Goal: Task Accomplishment & Management: Complete application form

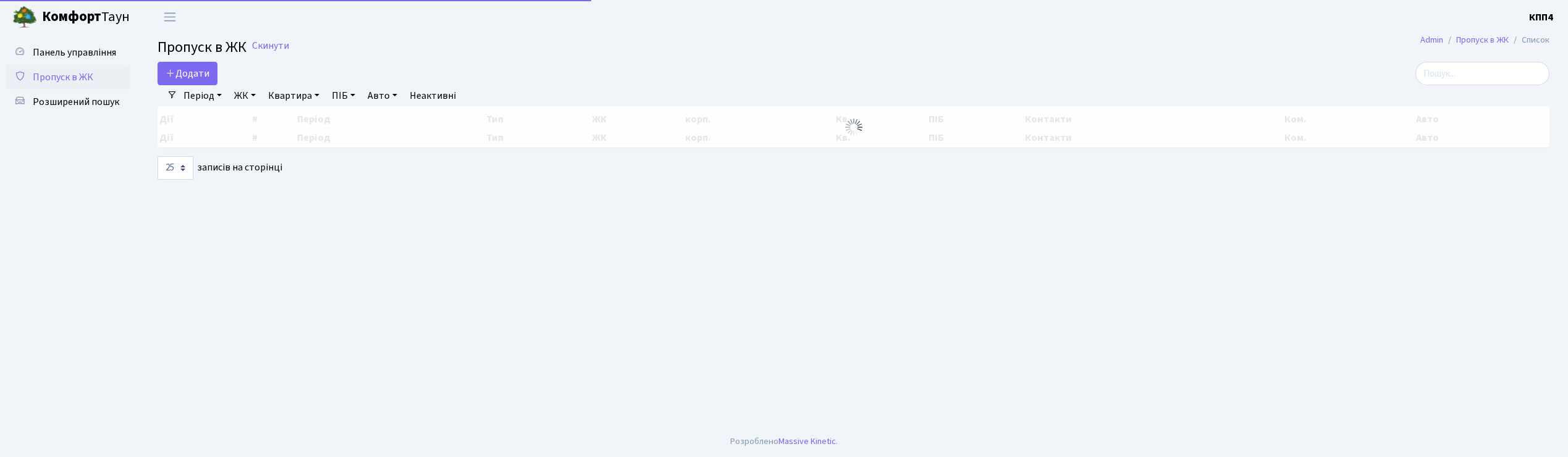
select select "25"
click at [186, 75] on span "Додати" at bounding box center [187, 73] width 44 height 14
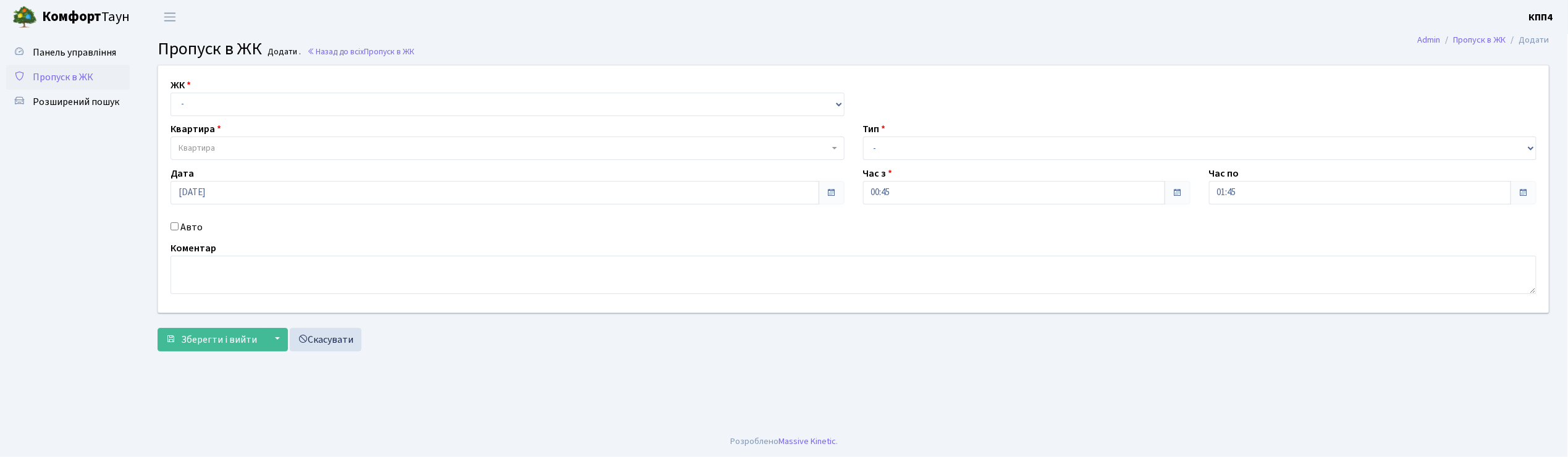
click at [174, 225] on input "Авто" at bounding box center [175, 226] width 8 height 8
checkbox input "true"
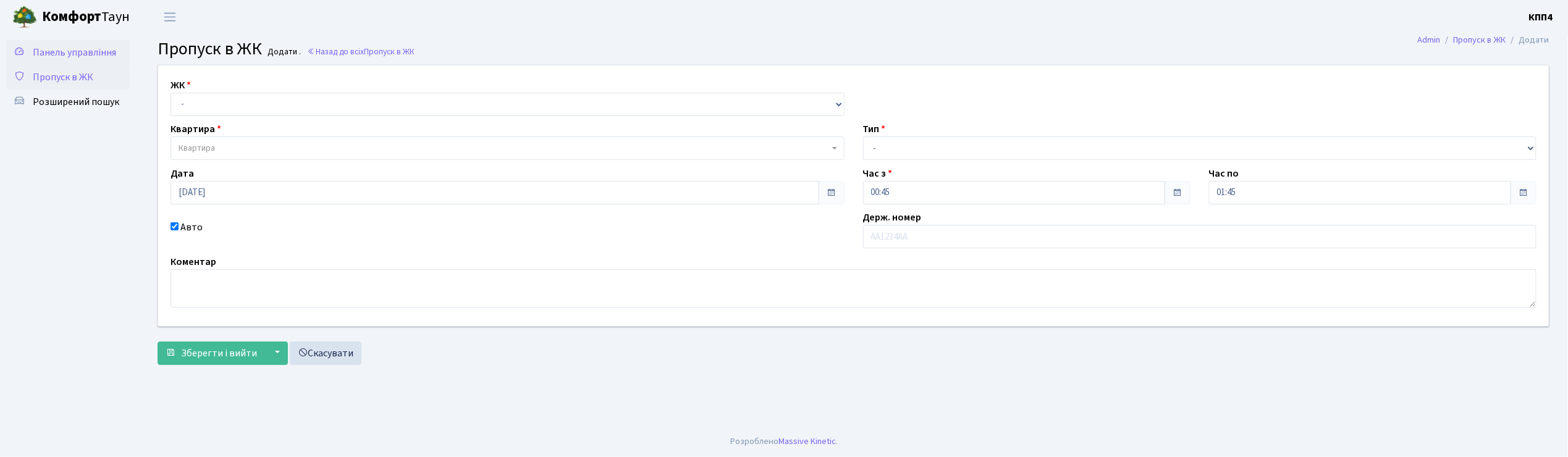
click at [85, 57] on span "Панель управління" at bounding box center [75, 53] width 84 height 14
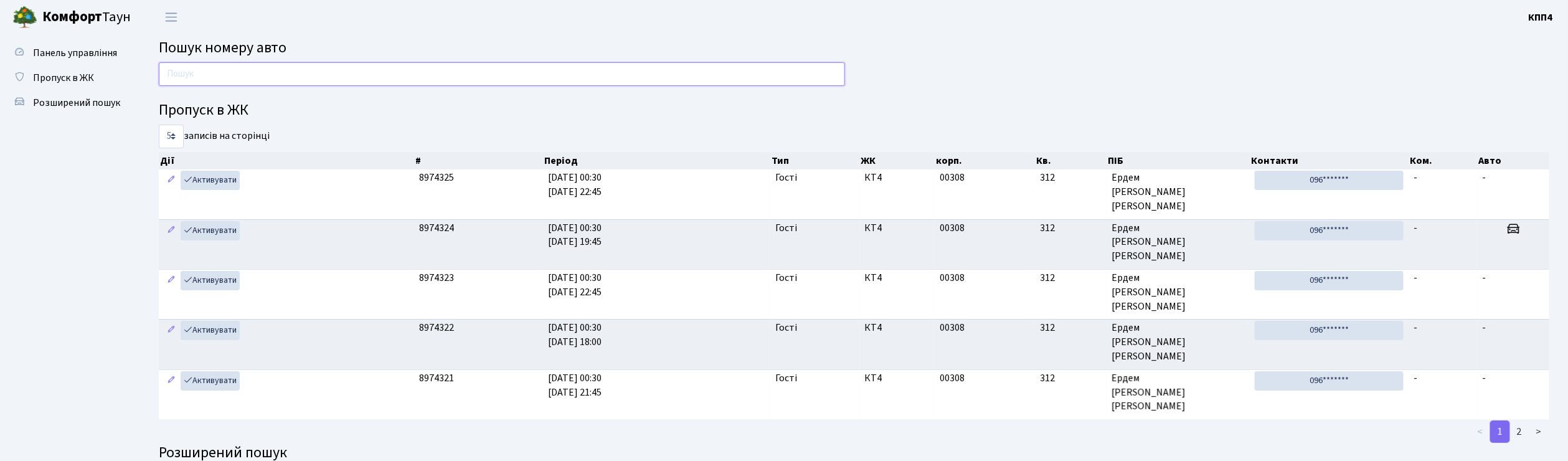
click at [218, 74] on input "text" at bounding box center [502, 74] width 686 height 24
